Goal: Information Seeking & Learning: Find contact information

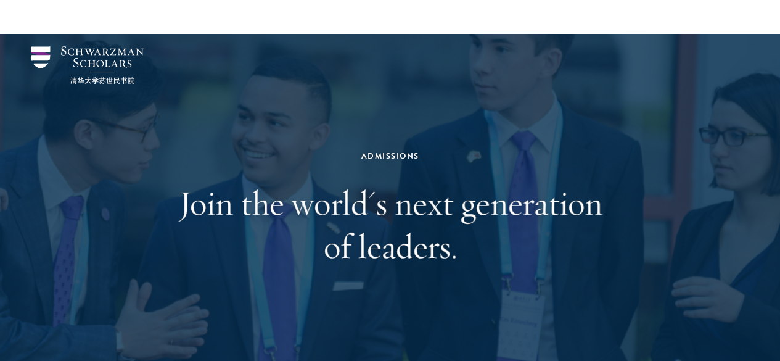
scroll to position [316, 0]
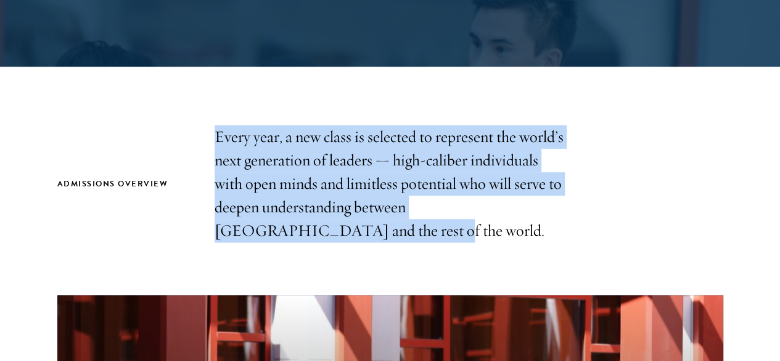
drag, startPoint x: 306, startPoint y: 261, endPoint x: 218, endPoint y: 128, distance: 159.2
click at [218, 128] on p "Every year, a new class is selected to represent the world’s next generation of…" at bounding box center [390, 183] width 351 height 117
click at [215, 128] on p "Every year, a new class is selected to represent the world’s next generation of…" at bounding box center [390, 183] width 351 height 117
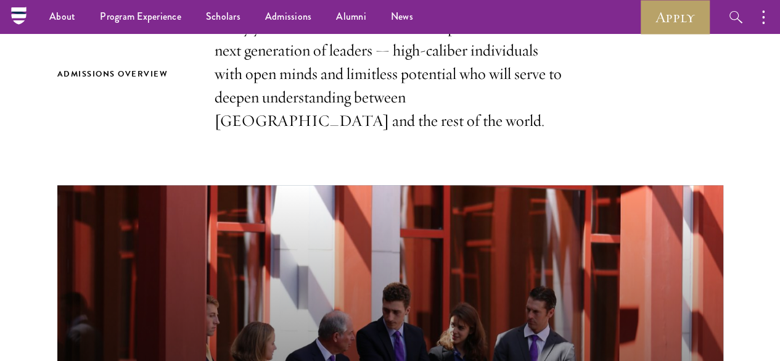
scroll to position [0, 0]
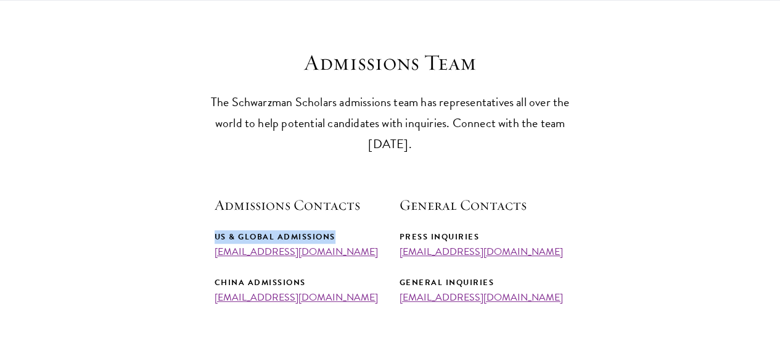
drag, startPoint x: 213, startPoint y: 250, endPoint x: 346, endPoint y: 257, distance: 132.7
click at [346, 257] on section "Admissions Team The Schwarzman Scholars admissions team has representatives all…" at bounding box center [390, 176] width 780 height 254
drag, startPoint x: 363, startPoint y: 269, endPoint x: 213, endPoint y: 273, distance: 149.3
click at [213, 273] on section "Admissions Team The Schwarzman Scholars admissions team has representatives all…" at bounding box center [390, 176] width 780 height 254
copy link "[EMAIL_ADDRESS][DOMAIN_NAME]"
